Goal: Find specific page/section: Find specific page/section

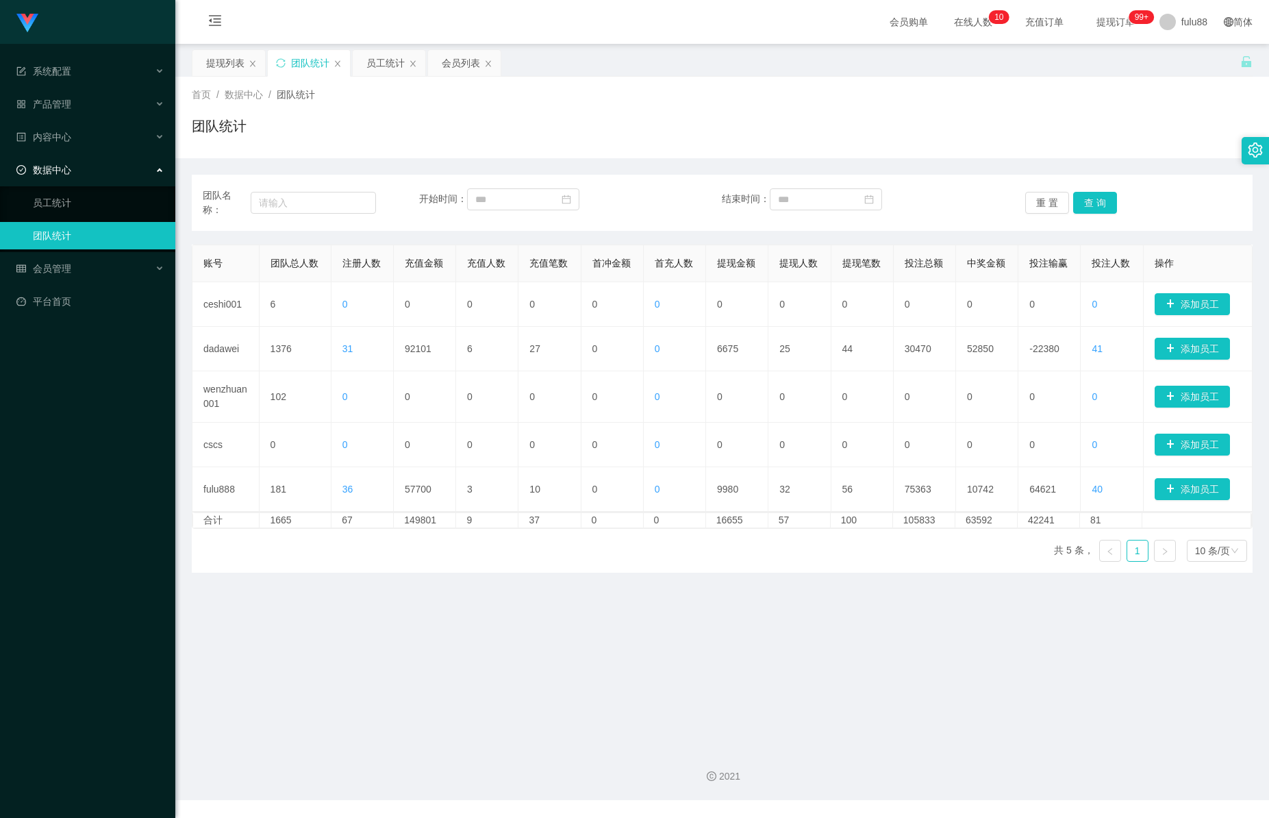
click at [1098, 199] on button "查 询" at bounding box center [1095, 203] width 44 height 22
drag, startPoint x: 1098, startPoint y: 199, endPoint x: 781, endPoint y: 255, distance: 321.9
click at [1098, 199] on button "查 询" at bounding box center [1095, 203] width 44 height 22
click at [1087, 206] on button "查 询" at bounding box center [1095, 203] width 44 height 22
click at [1042, 192] on button "重 置" at bounding box center [1047, 203] width 44 height 22
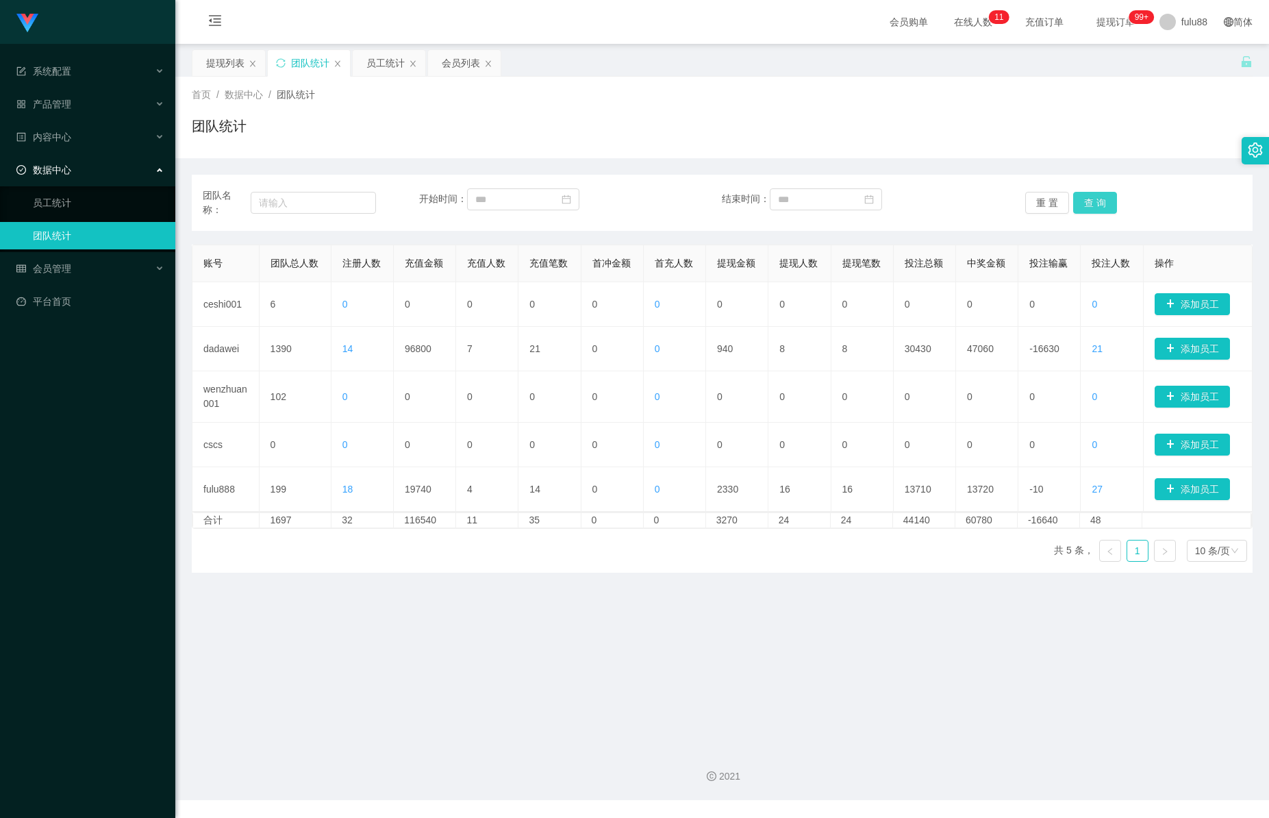
click at [1096, 209] on button "查 询" at bounding box center [1095, 203] width 44 height 22
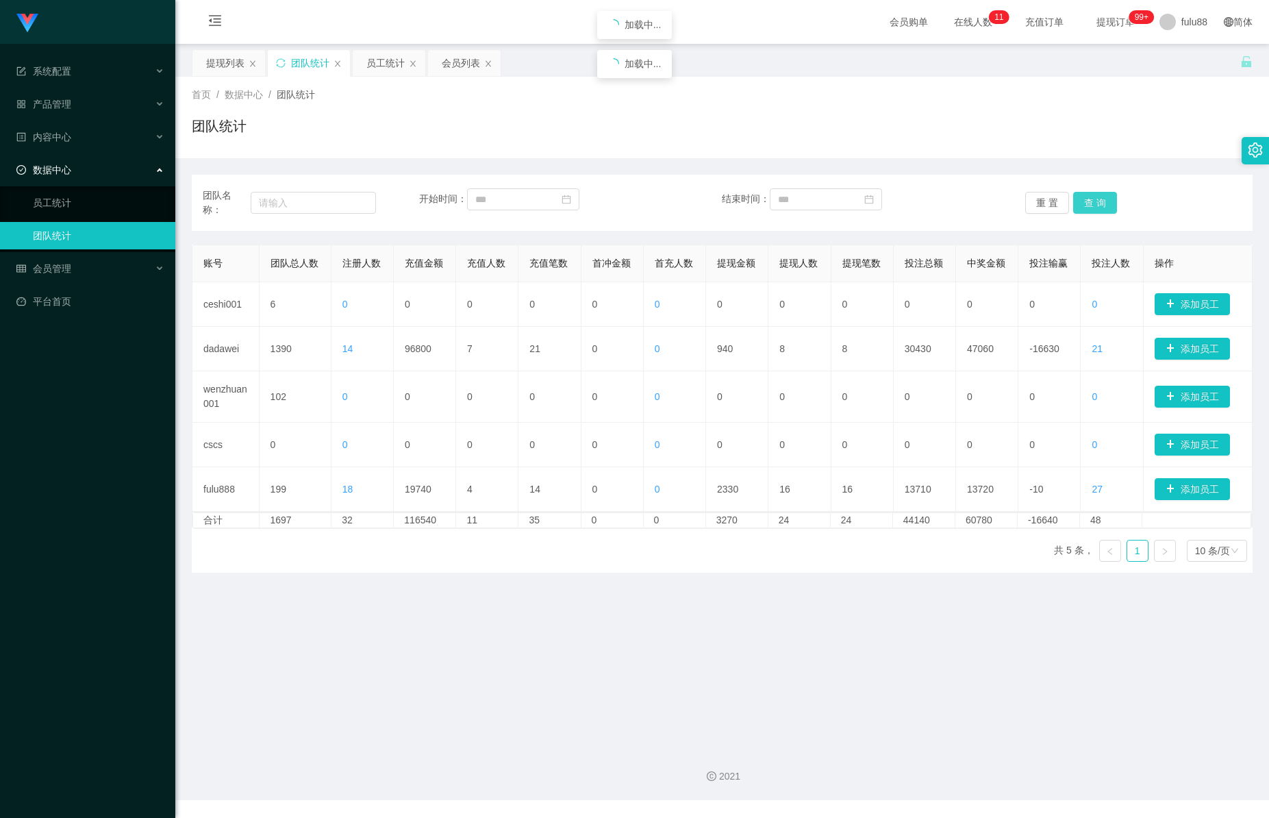
click at [1096, 209] on button "查 询" at bounding box center [1095, 203] width 44 height 22
click at [1098, 209] on button "查 询" at bounding box center [1095, 203] width 44 height 22
click at [81, 210] on link "员工统计" at bounding box center [98, 202] width 131 height 27
